Goal: Transaction & Acquisition: Purchase product/service

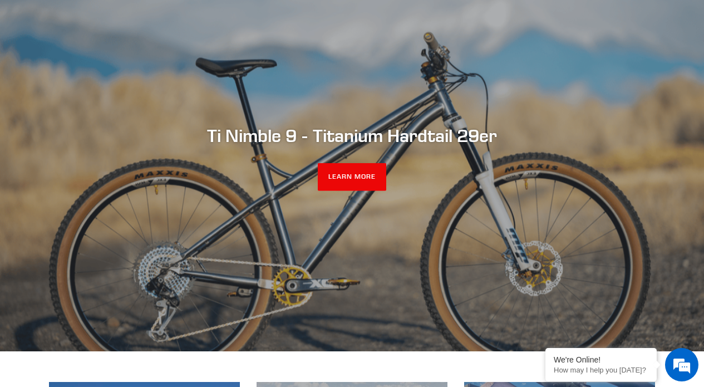
click at [288, 159] on div "Ti Nimble 9 - Titanium Hardtail 29er LEARN MORE" at bounding box center [352, 158] width 668 height 66
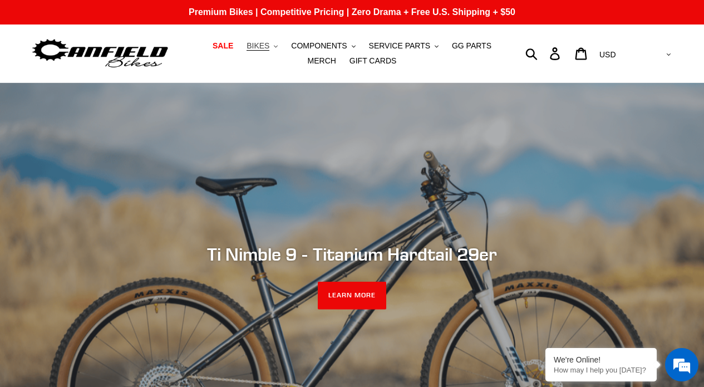
click at [268, 46] on span "BIKES" at bounding box center [257, 45] width 23 height 9
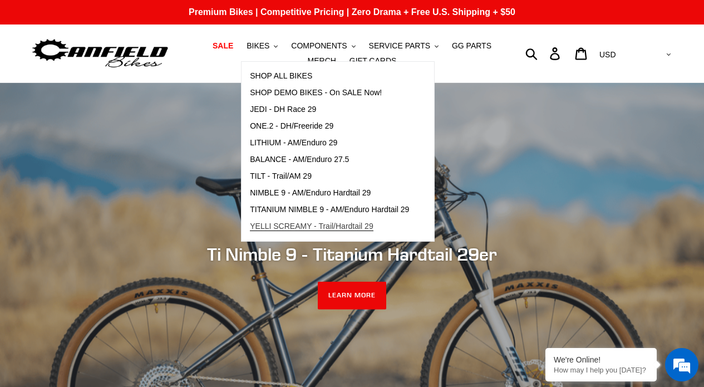
click at [310, 223] on span "YELLI SCREAMY - Trail/Hardtail 29" at bounding box center [312, 225] width 124 height 9
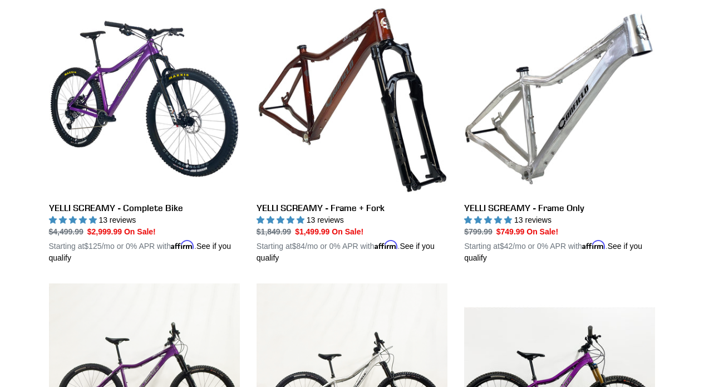
scroll to position [332, 0]
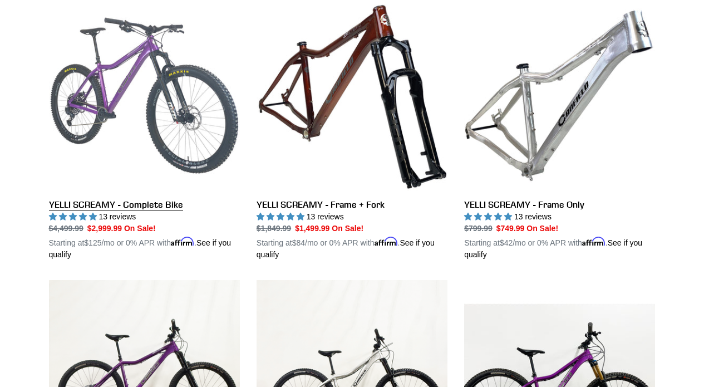
click at [196, 150] on link "YELLI SCREAMY - Complete Bike" at bounding box center [144, 130] width 191 height 260
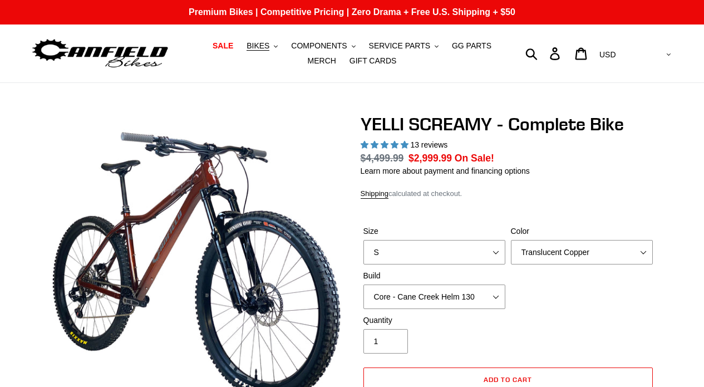
select select "highest-rating"
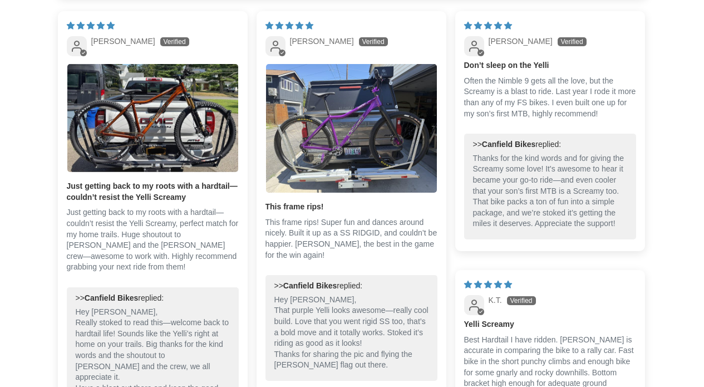
scroll to position [2455, 0]
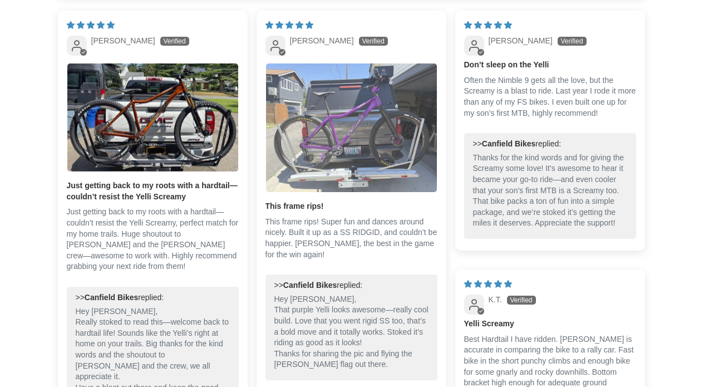
click at [360, 149] on img "Link to user picture 1" at bounding box center [351, 127] width 171 height 128
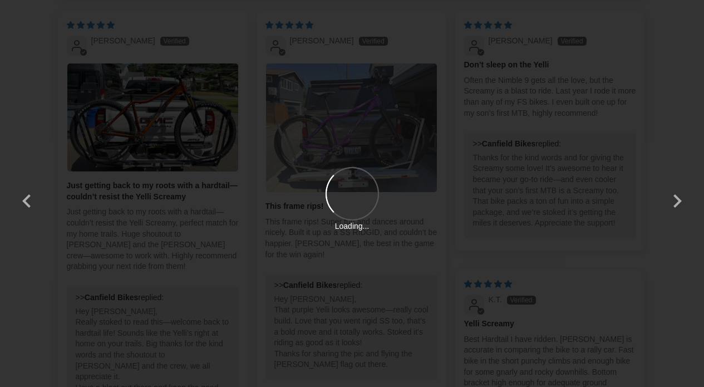
scroll to position [0, 0]
